Goal: Transaction & Acquisition: Purchase product/service

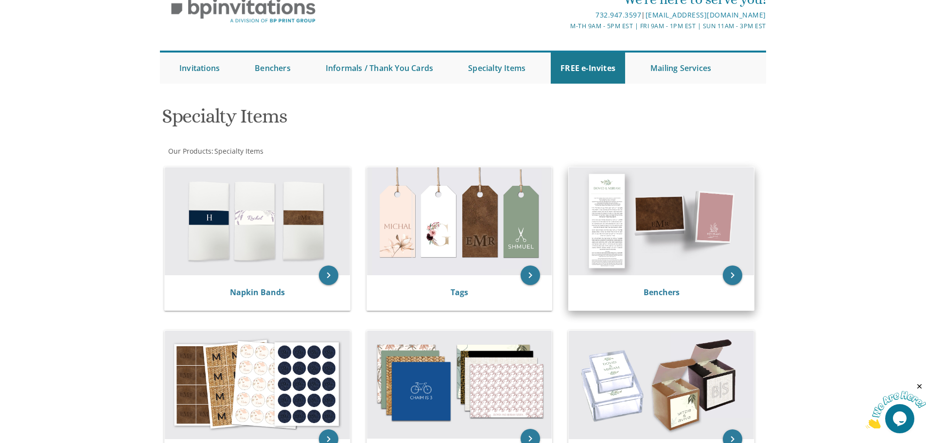
click at [607, 217] on img at bounding box center [661, 221] width 185 height 108
click at [735, 281] on icon "keyboard_arrow_right" at bounding box center [732, 274] width 19 height 19
click at [734, 277] on icon "keyboard_arrow_right" at bounding box center [732, 274] width 19 height 19
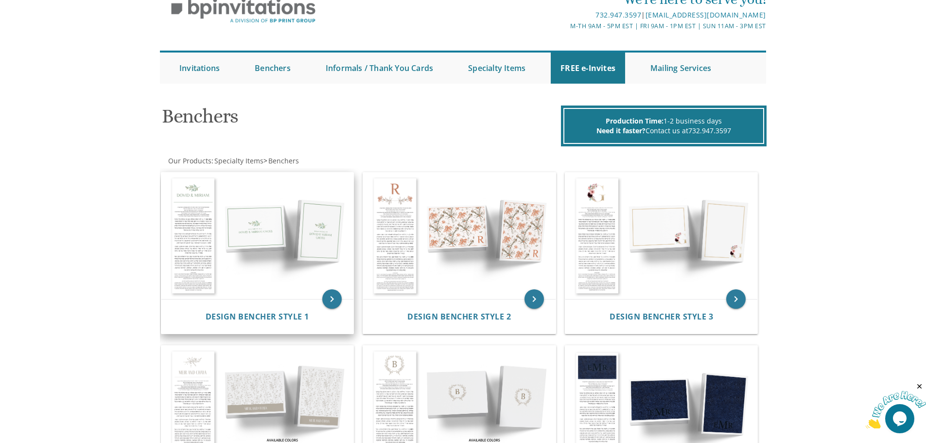
click at [308, 235] on img at bounding box center [257, 236] width 192 height 126
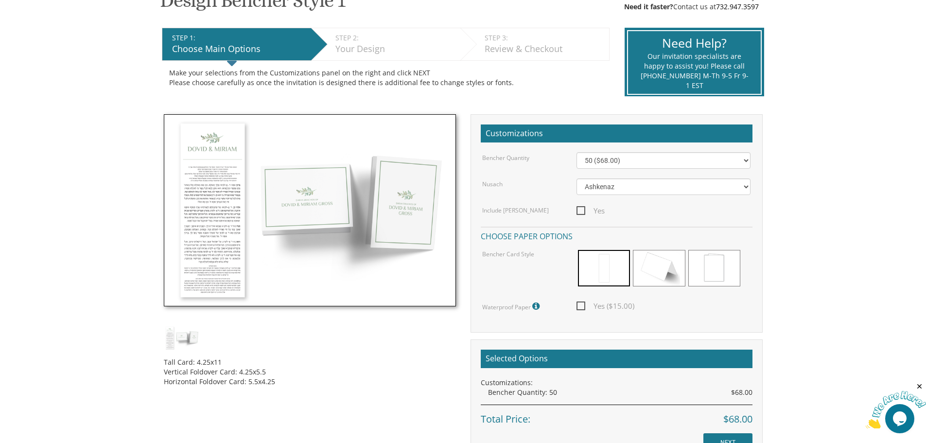
scroll to position [194, 0]
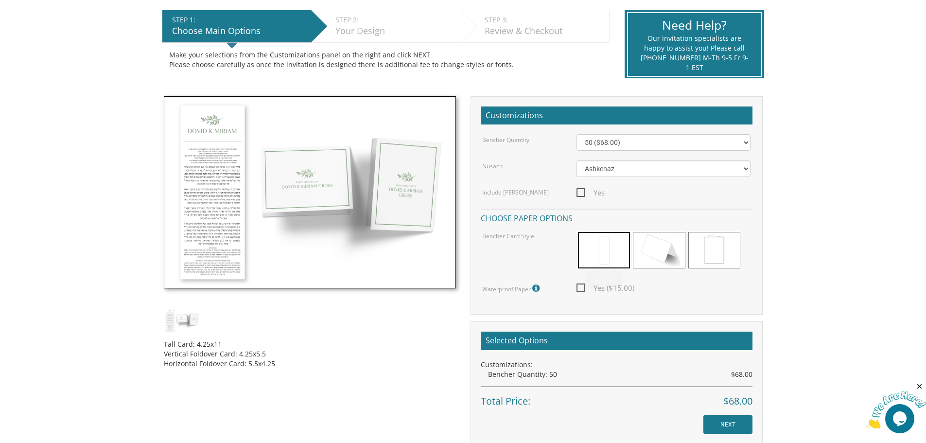
click at [241, 213] on img at bounding box center [310, 192] width 292 height 192
click at [230, 230] on img at bounding box center [310, 192] width 292 height 192
